Goal: Use online tool/utility: Utilize a website feature to perform a specific function

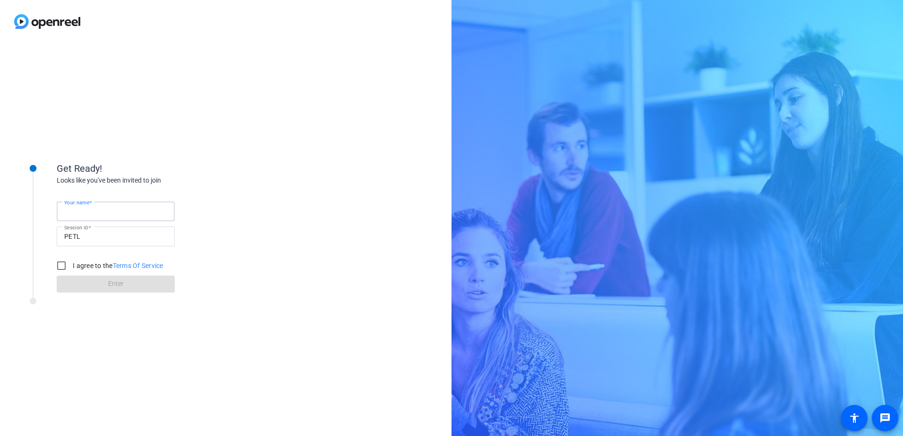
click at [138, 208] on input "Your name" at bounding box center [115, 211] width 103 height 11
type input "[PERSON_NAME]"
click at [57, 266] on input "I agree to the Terms Of Service" at bounding box center [61, 265] width 19 height 19
checkbox input "true"
click at [118, 283] on span "Enter" at bounding box center [116, 284] width 16 height 10
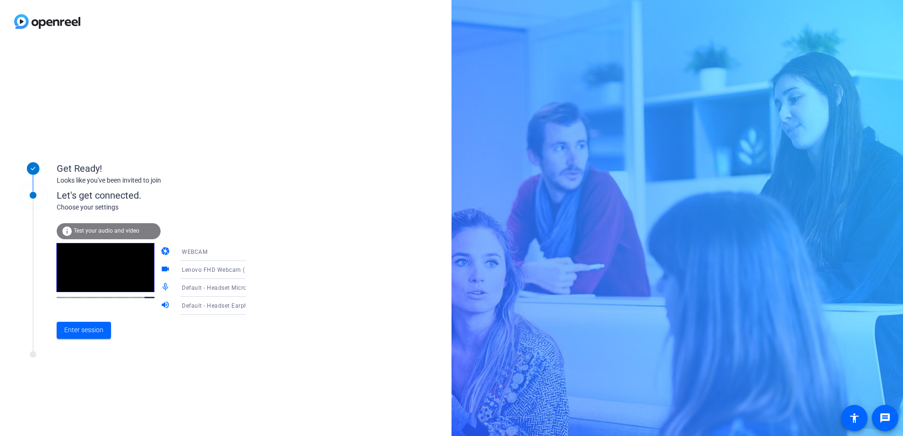
click at [84, 230] on span "Test your audio and video" at bounding box center [107, 231] width 66 height 7
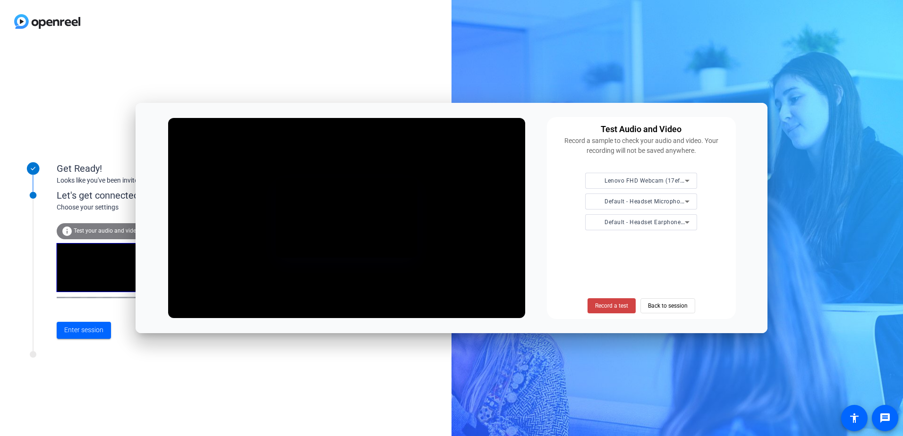
click at [633, 174] on div "Lenovo FHD Webcam (17ef:4831)" at bounding box center [646, 181] width 85 height 16
click at [672, 306] on div at bounding box center [451, 218] width 903 height 436
click at [672, 306] on span "Back to session" at bounding box center [668, 306] width 40 height 18
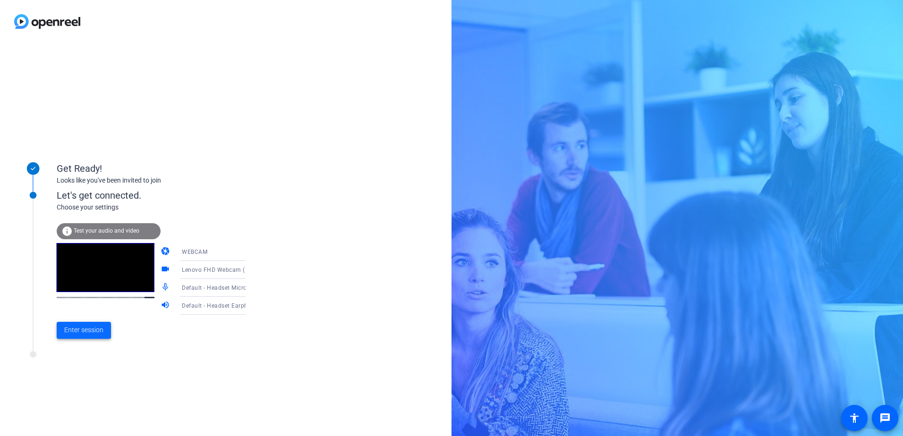
click at [75, 327] on span "Enter session" at bounding box center [83, 330] width 39 height 10
